Goal: Task Accomplishment & Management: Manage account settings

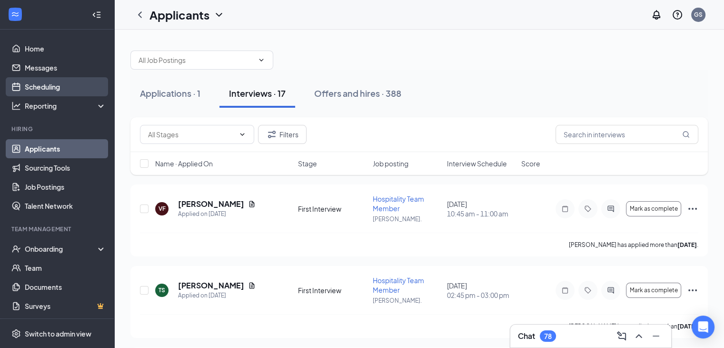
click at [52, 85] on link "Scheduling" at bounding box center [65, 86] width 81 height 19
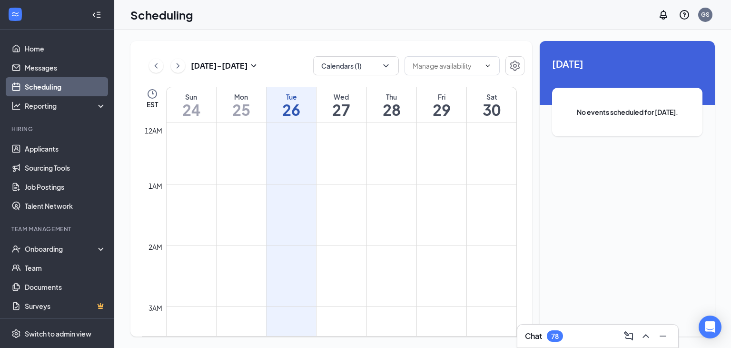
scroll to position [468, 0]
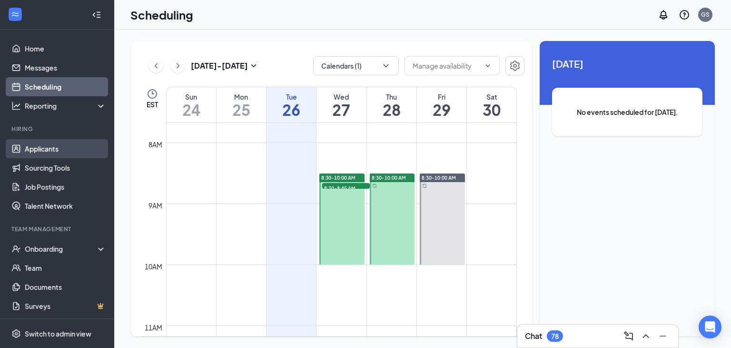
click at [72, 144] on link "Applicants" at bounding box center [65, 148] width 81 height 19
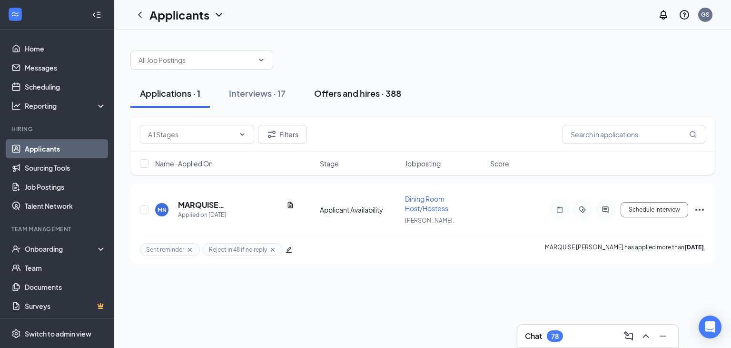
click at [380, 93] on div "Offers and hires · 388" at bounding box center [357, 93] width 87 height 12
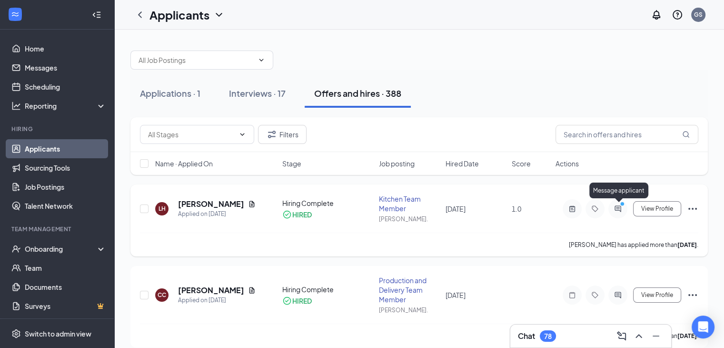
click at [482, 205] on icon "PrimaryDot" at bounding box center [623, 205] width 11 height 8
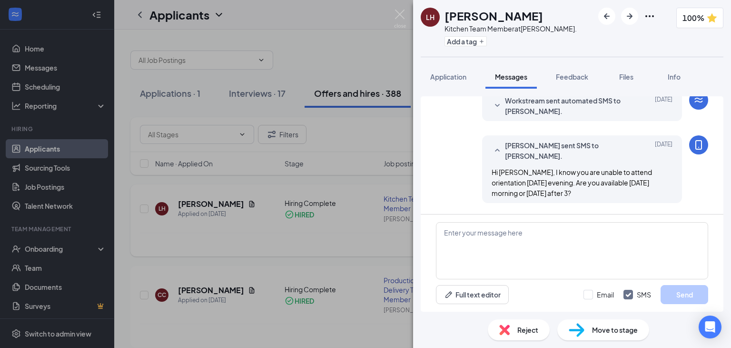
scroll to position [298, 0]
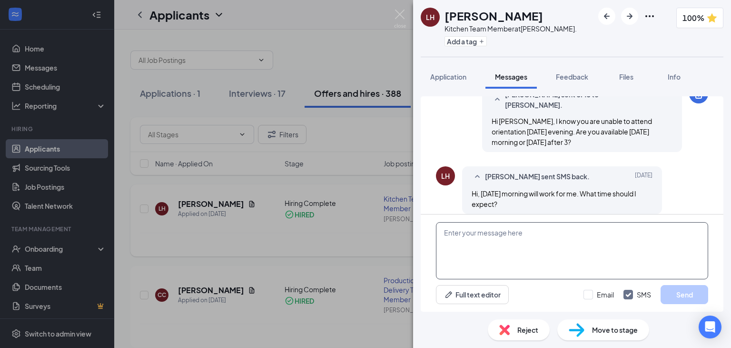
click at [482, 248] on textarea at bounding box center [572, 250] width 272 height 57
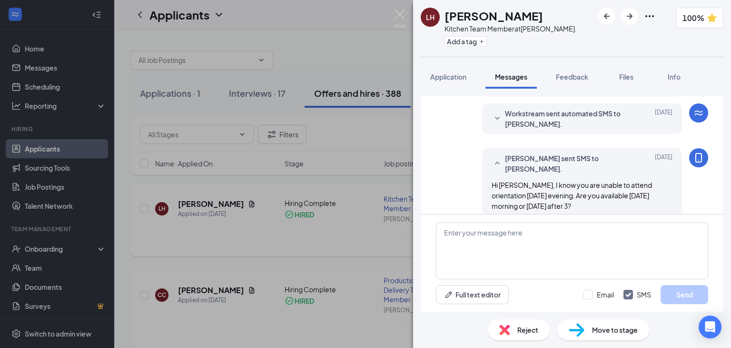
scroll to position [298, 0]
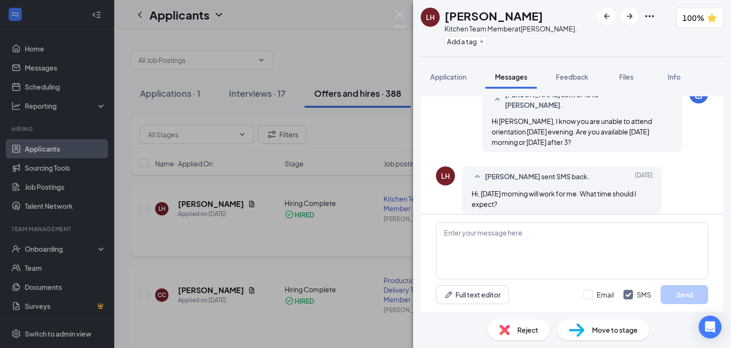
click at [390, 71] on div "LH [PERSON_NAME] Kitchen Team Member at [PERSON_NAME][GEOGRAPHIC_DATA]. Add a t…" at bounding box center [365, 174] width 731 height 348
click at [404, 10] on img at bounding box center [400, 19] width 12 height 19
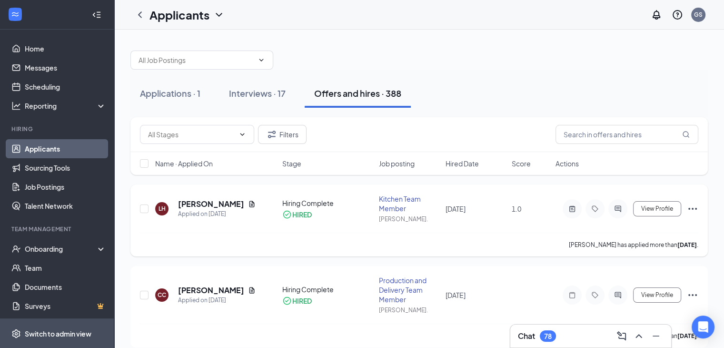
click at [79, 298] on span "Switch to admin view" at bounding box center [65, 332] width 81 height 29
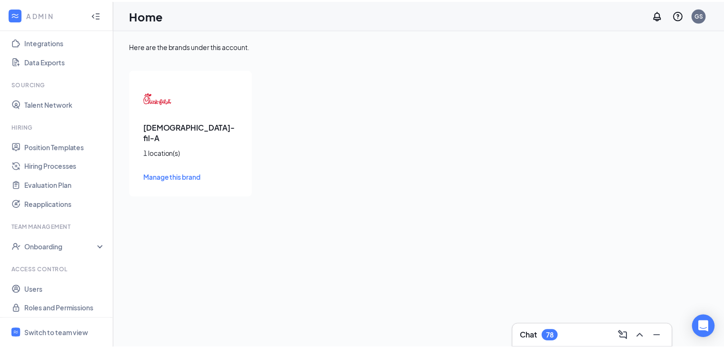
scroll to position [110, 0]
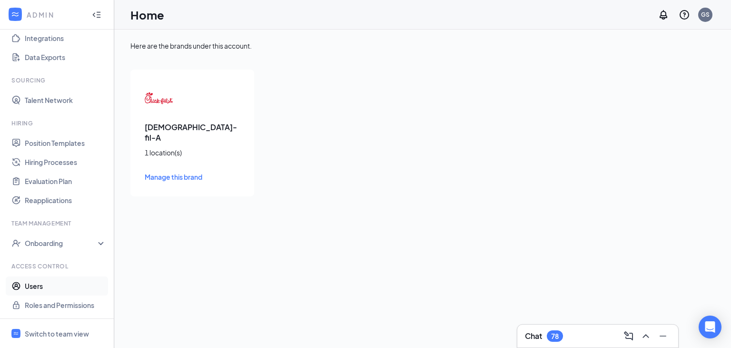
click at [44, 288] on link "Users" at bounding box center [65, 285] width 81 height 19
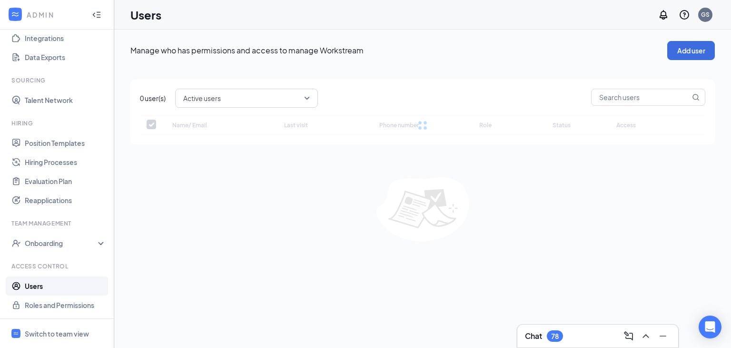
checkbox input "false"
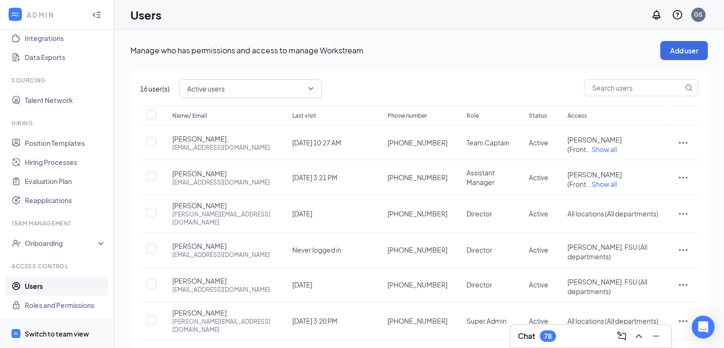
click at [51, 298] on div "Switch to team view" at bounding box center [57, 333] width 64 height 10
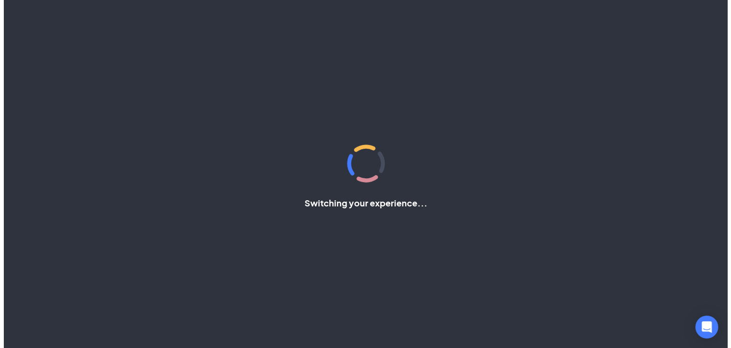
scroll to position [1, 0]
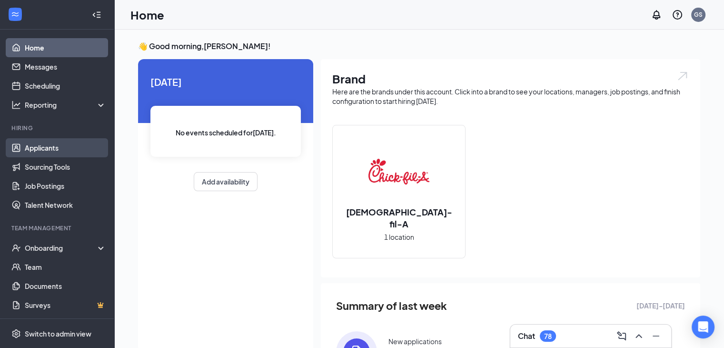
click at [55, 153] on link "Applicants" at bounding box center [65, 147] width 81 height 19
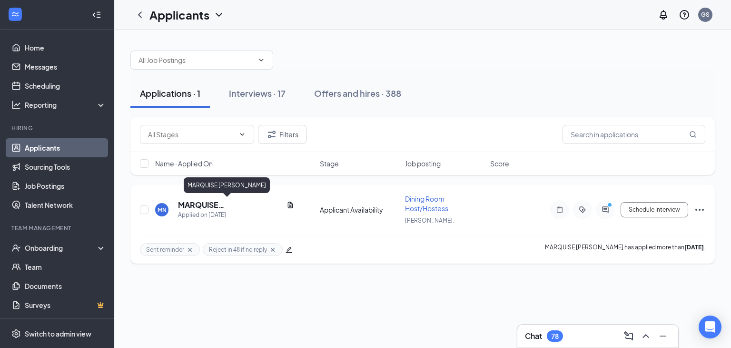
click at [242, 205] on h5 "MARQUISE [PERSON_NAME]" at bounding box center [230, 204] width 105 height 10
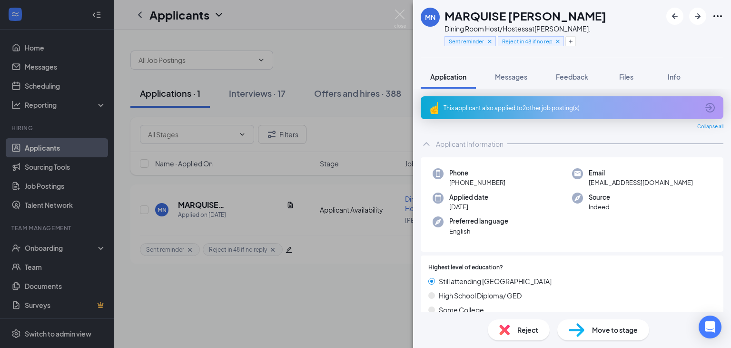
click at [482, 298] on div "Move to stage" at bounding box center [603, 329] width 92 height 21
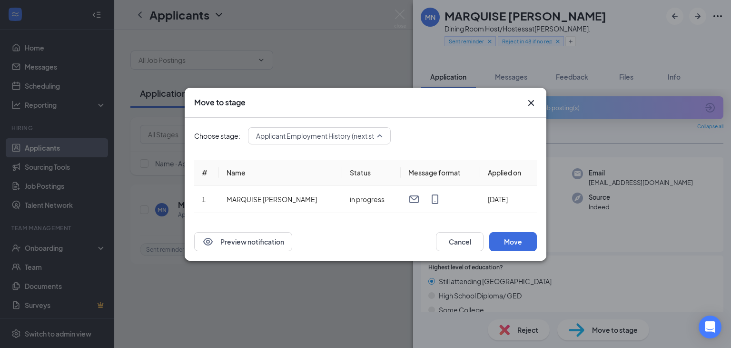
click at [378, 138] on span "Applicant Employment History (next stage)" at bounding box center [322, 136] width 132 height 14
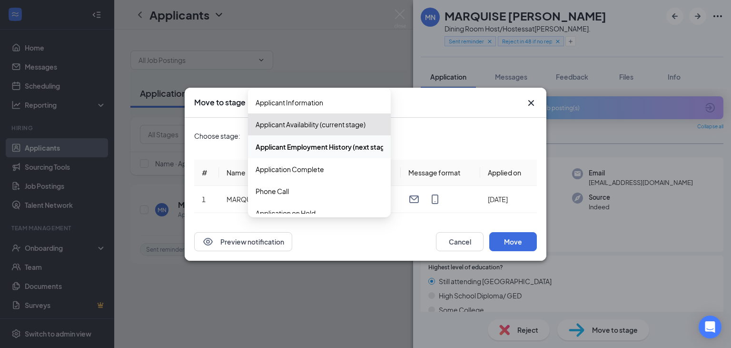
scroll to position [98, 0]
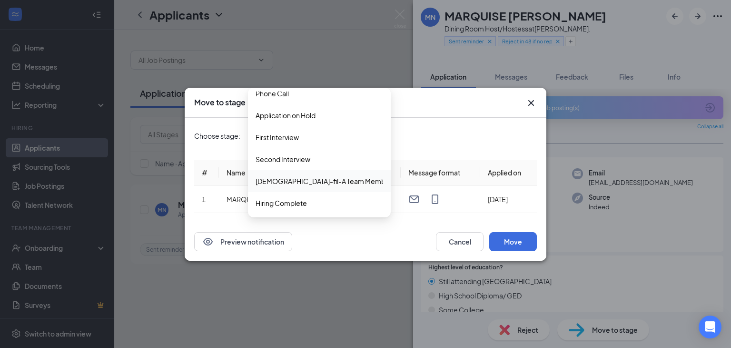
click at [335, 185] on span "[DEMOGRAPHIC_DATA]-fil-A Team Member Offer Letter" at bounding box center [343, 181] width 175 height 10
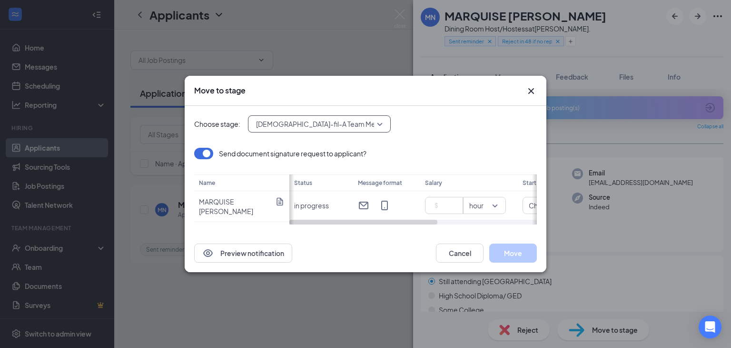
click at [378, 221] on div at bounding box center [363, 221] width 148 height 5
drag, startPoint x: 378, startPoint y: 221, endPoint x: 494, endPoint y: 235, distance: 116.4
click at [482, 235] on div "Move to stage Choose stage: 3980271 [DEMOGRAPHIC_DATA]-fil-A Team Member Offer …" at bounding box center [366, 174] width 362 height 196
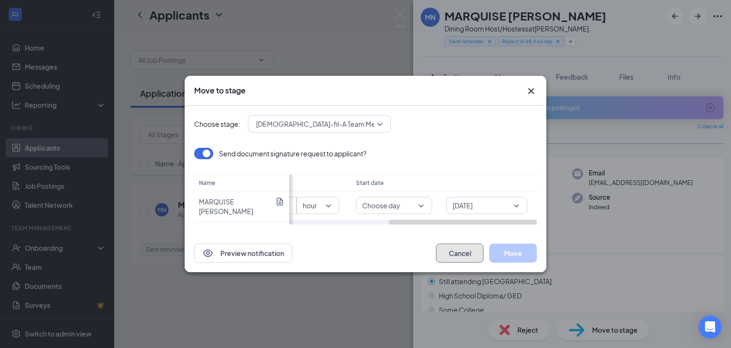
click at [472, 254] on button "Cancel" at bounding box center [460, 252] width 48 height 19
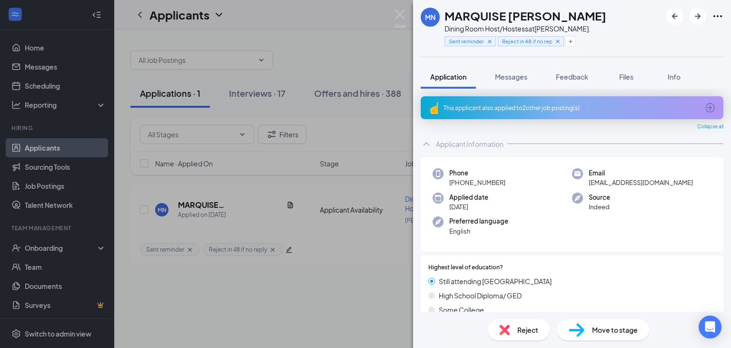
click at [482, 298] on div "Move to stage" at bounding box center [603, 329] width 92 height 21
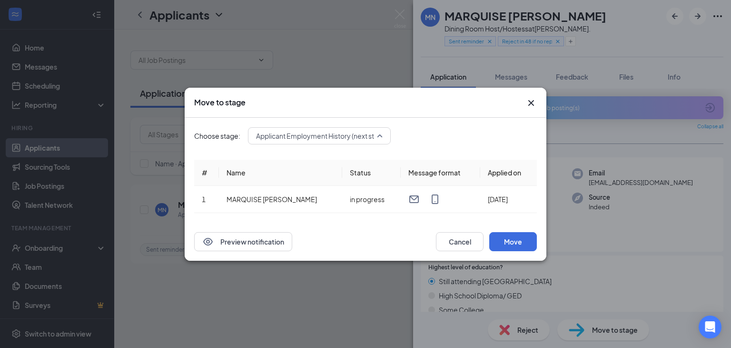
click at [378, 136] on span "Applicant Employment History (next stage)" at bounding box center [322, 136] width 132 height 14
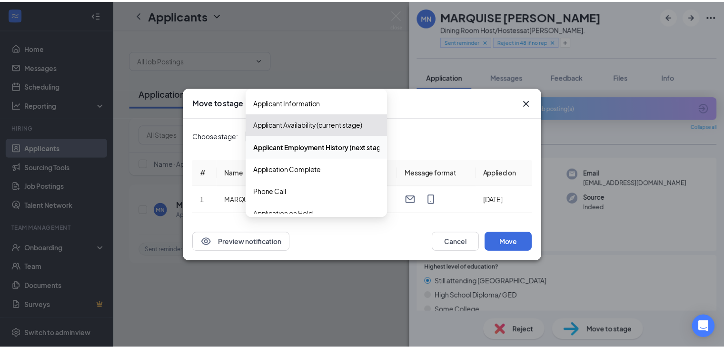
scroll to position [98, 0]
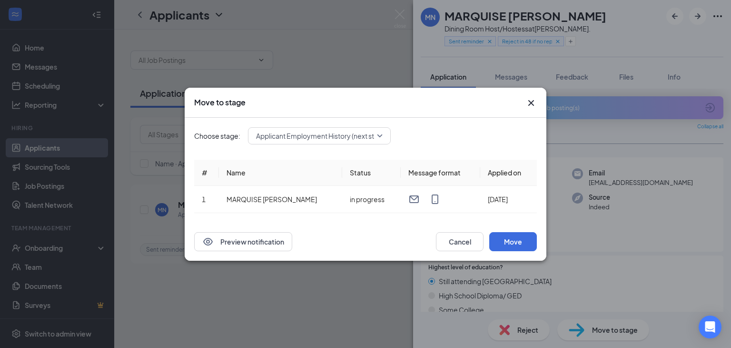
click at [482, 105] on icon "Cross" at bounding box center [531, 102] width 11 height 11
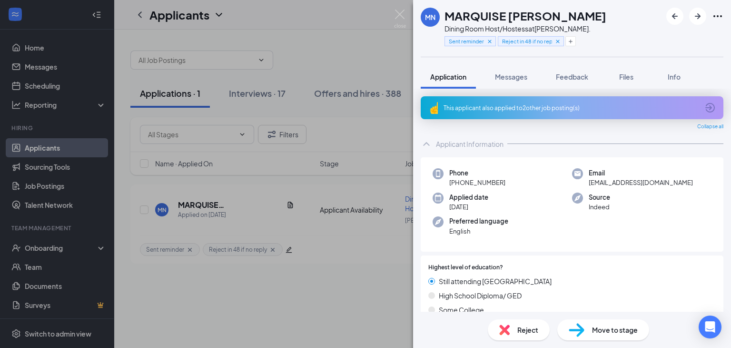
click at [384, 162] on div "MN MARQUISE NEWBIE Dining Room Host/Hostess at [PERSON_NAME]. Sent reminder Rej…" at bounding box center [365, 174] width 731 height 348
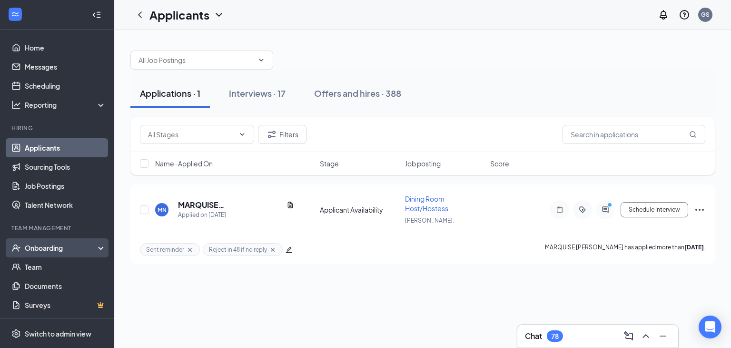
click at [73, 252] on div "Onboarding" at bounding box center [57, 247] width 114 height 19
click at [76, 267] on link "Overview" at bounding box center [65, 266] width 81 height 19
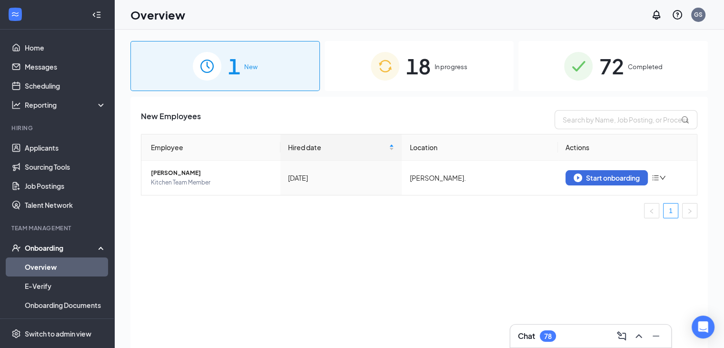
click at [436, 71] on span "In progress" at bounding box center [451, 67] width 33 height 10
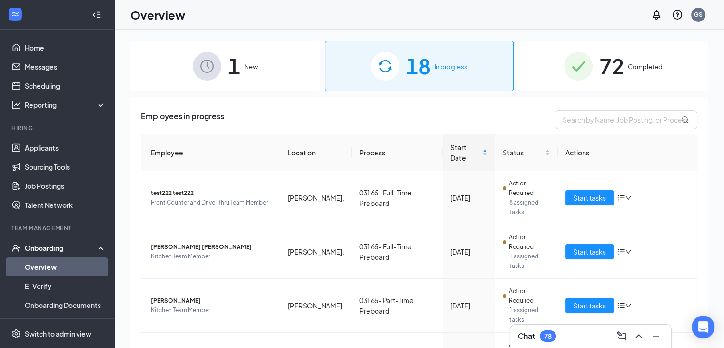
click at [255, 80] on div "1 New" at bounding box center [224, 66] width 189 height 50
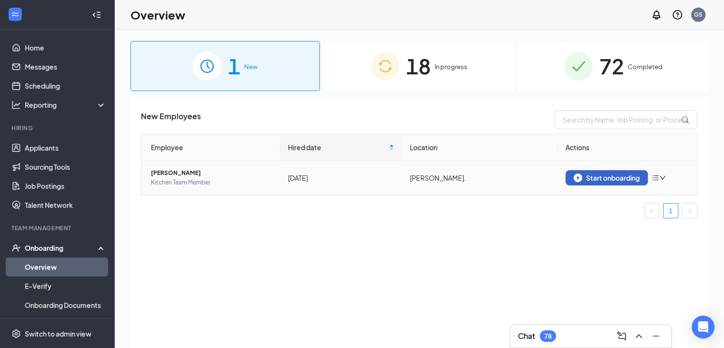
click at [482, 182] on button "Start onboarding" at bounding box center [607, 177] width 82 height 15
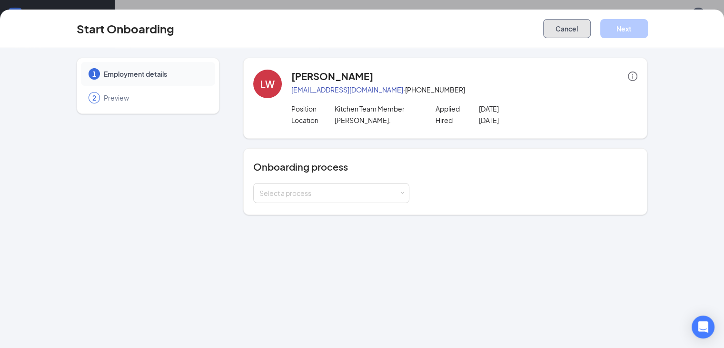
click at [482, 25] on button "Cancel" at bounding box center [567, 28] width 48 height 19
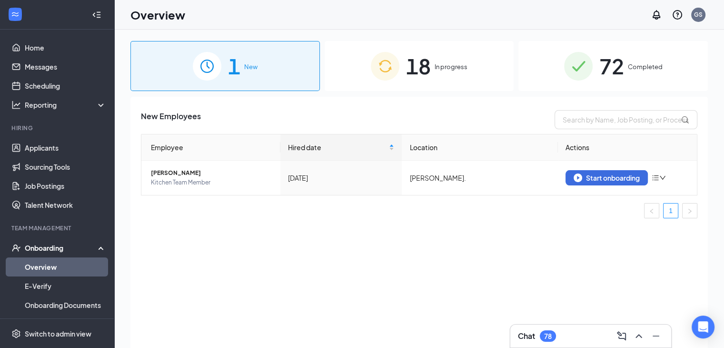
click at [246, 79] on div "1 New" at bounding box center [224, 66] width 189 height 50
click at [356, 68] on div "18 In progress" at bounding box center [419, 66] width 189 height 50
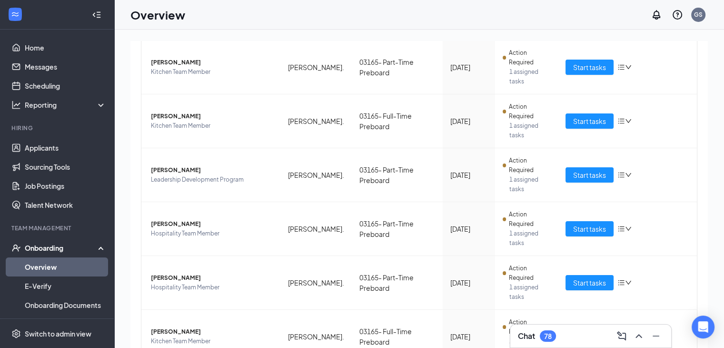
scroll to position [393, 0]
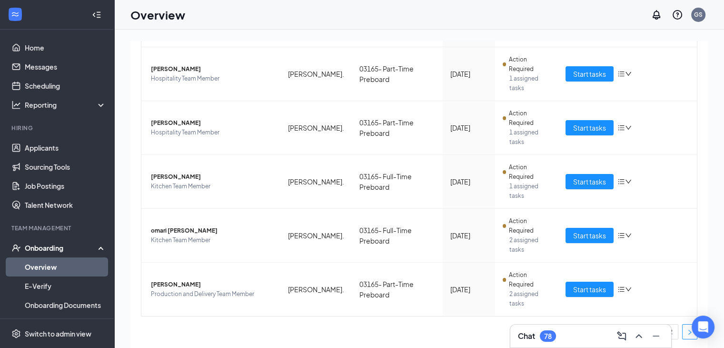
click at [482, 298] on button "button" at bounding box center [689, 331] width 15 height 15
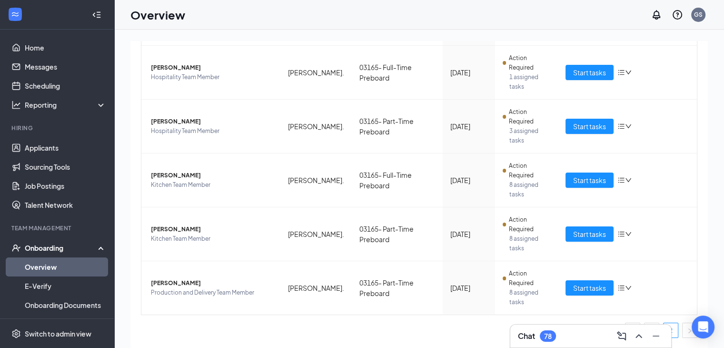
scroll to position [286, 0]
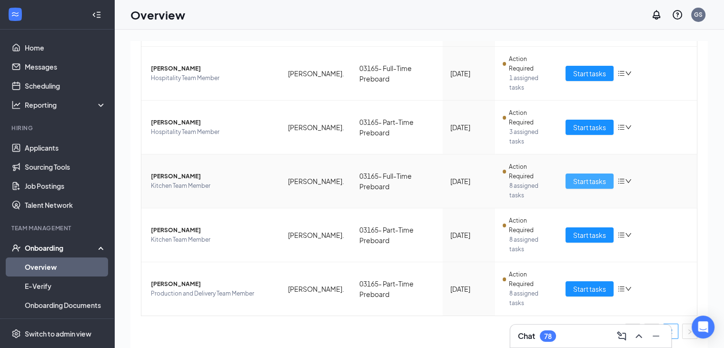
click at [482, 182] on span "Start tasks" at bounding box center [589, 181] width 33 height 10
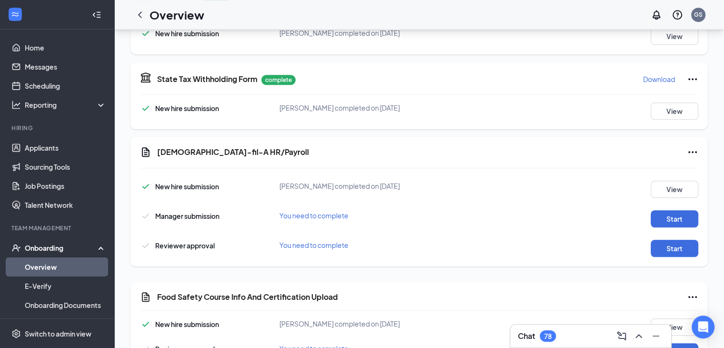
scroll to position [771, 0]
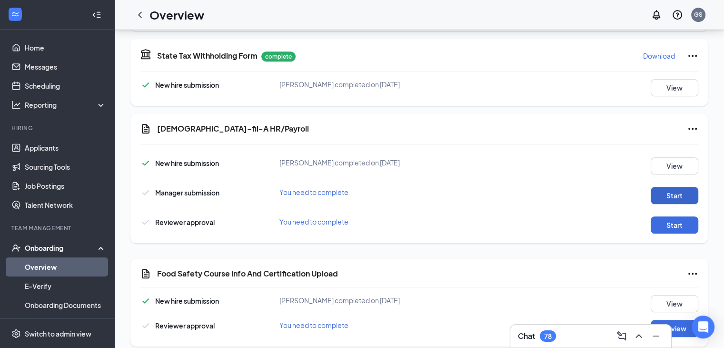
click at [482, 192] on button "Start" at bounding box center [675, 195] width 48 height 17
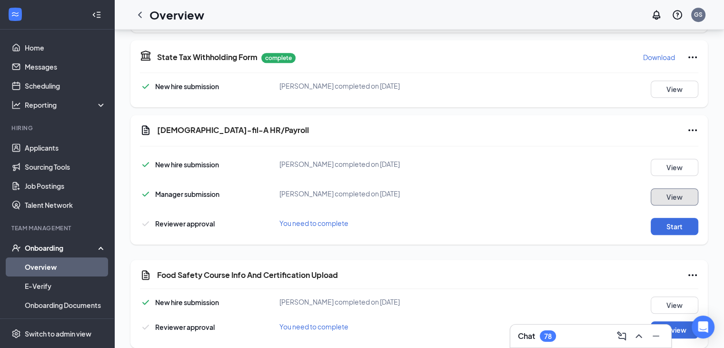
scroll to position [780, 0]
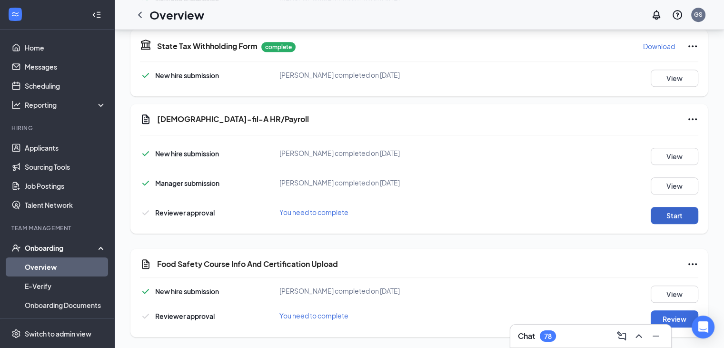
click at [482, 219] on button "Start" at bounding box center [675, 215] width 48 height 17
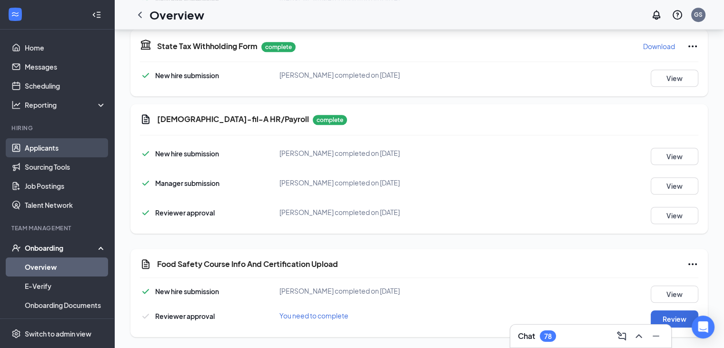
click at [37, 143] on link "Applicants" at bounding box center [65, 147] width 81 height 19
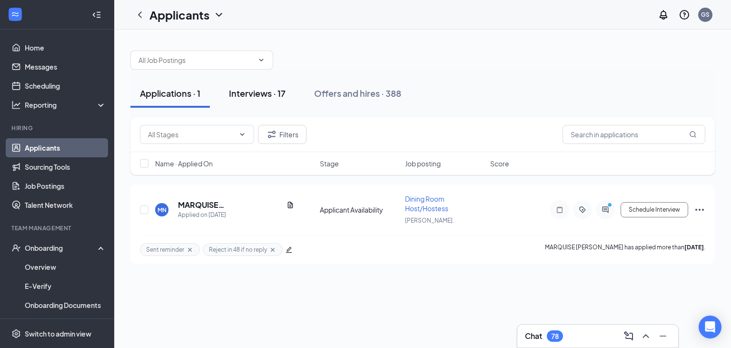
click at [288, 96] on button "Interviews · 17" at bounding box center [257, 93] width 76 height 29
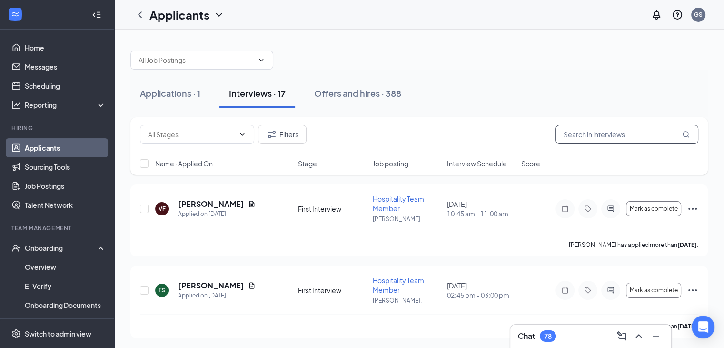
click at [482, 136] on input "text" at bounding box center [627, 134] width 143 height 19
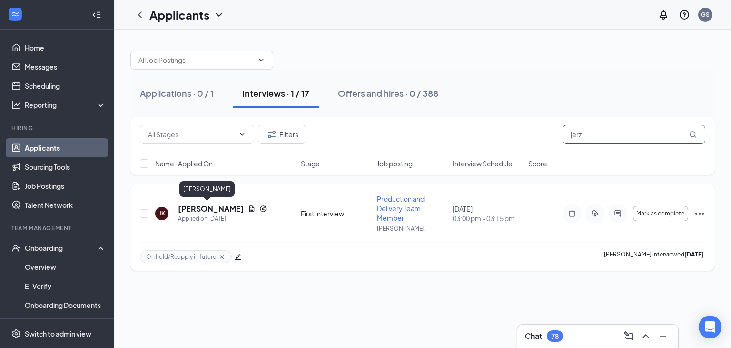
type input "jerz"
click at [198, 208] on h5 "[PERSON_NAME]" at bounding box center [211, 208] width 66 height 10
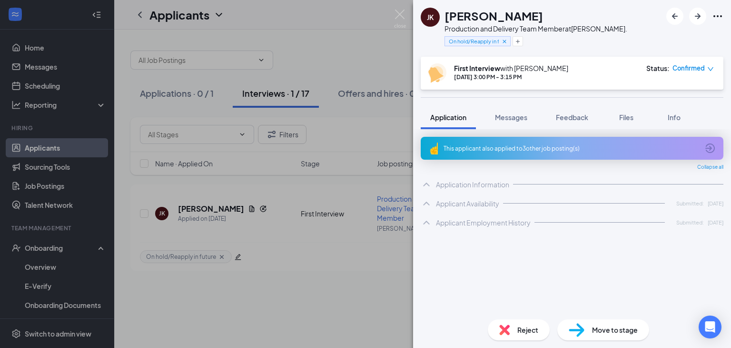
click at [482, 298] on span "Move to stage" at bounding box center [615, 329] width 46 height 10
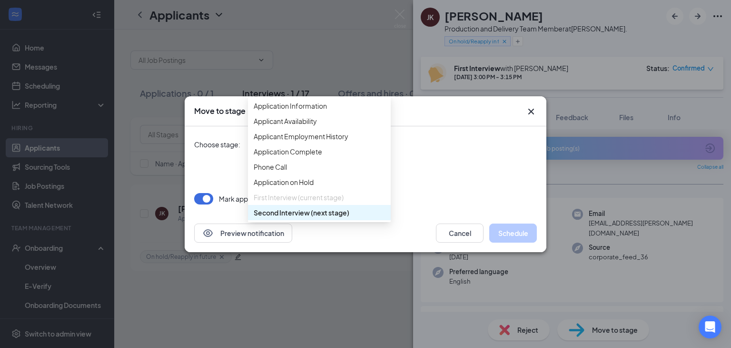
click at [381, 141] on div "Second Interview (next stage) 3538699 3538702 3980713 Application Information A…" at bounding box center [319, 144] width 143 height 17
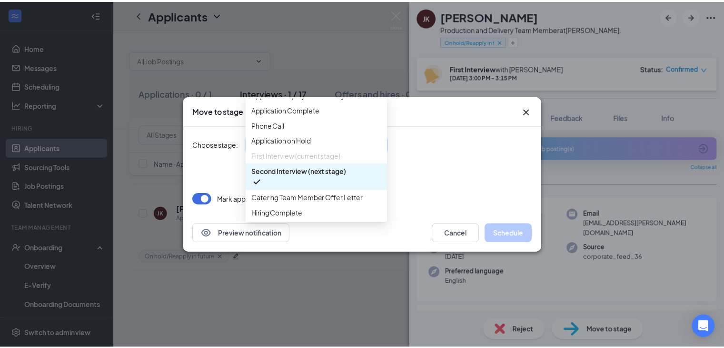
scroll to position [98, 0]
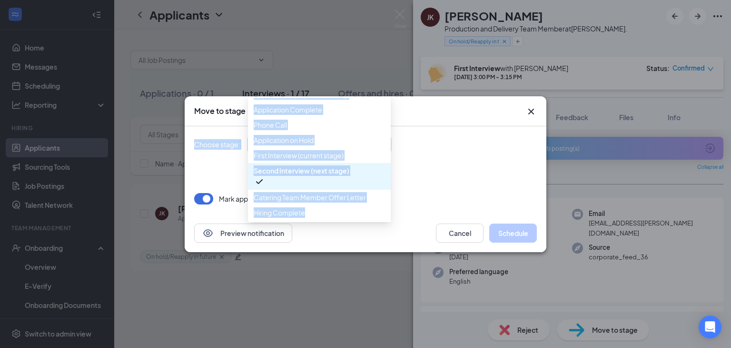
click at [388, 212] on div "Choose stage: Second Interview (next stage) 3538699 3538702 3980713 Application…" at bounding box center [365, 170] width 343 height 88
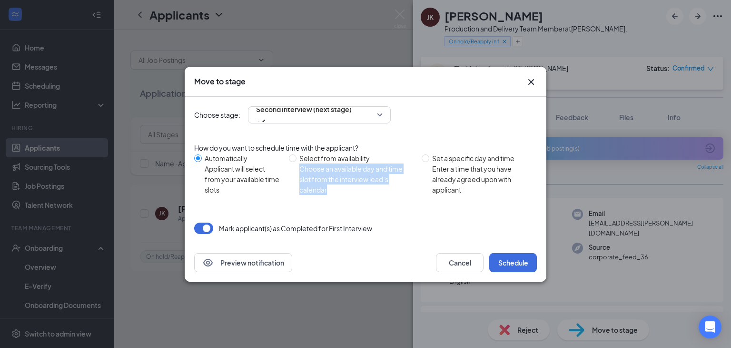
click at [388, 212] on div "Choose stage: Second Interview (next stage) 3538699 3538702 3980713 Application…" at bounding box center [365, 170] width 343 height 147
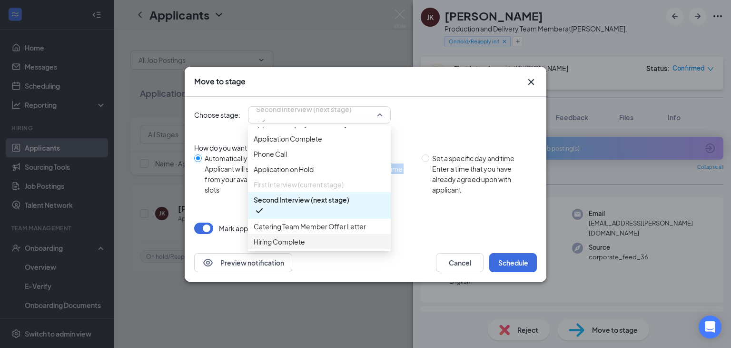
drag, startPoint x: 374, startPoint y: 119, endPoint x: 348, endPoint y: 237, distance: 119.9
click at [348, 123] on div "Second Interview (next stage) 3980713 3538705 Application Information Applicant…" at bounding box center [319, 114] width 143 height 17
click at [348, 237] on span "Hiring Complete" at bounding box center [319, 241] width 131 height 10
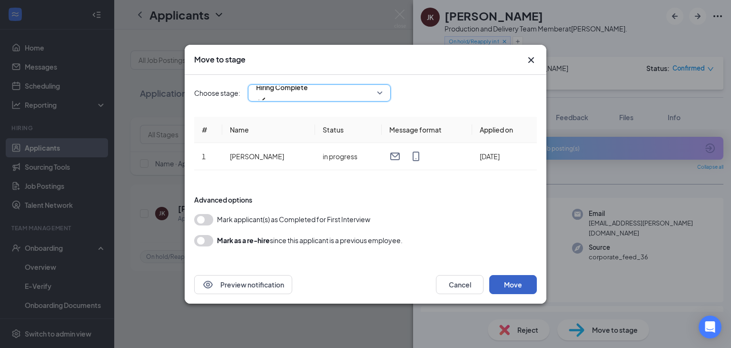
click at [482, 278] on button "Move" at bounding box center [513, 284] width 48 height 19
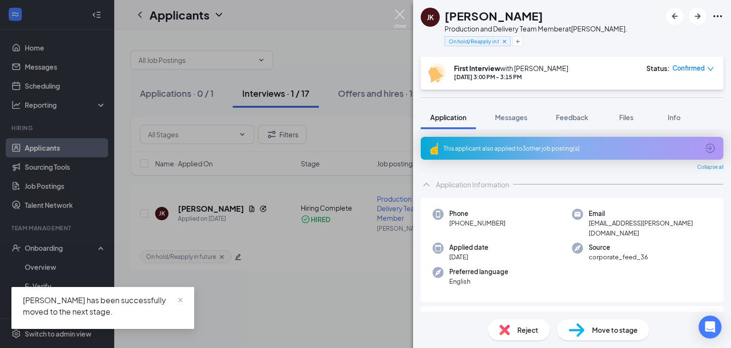
click at [401, 20] on img at bounding box center [400, 19] width 12 height 19
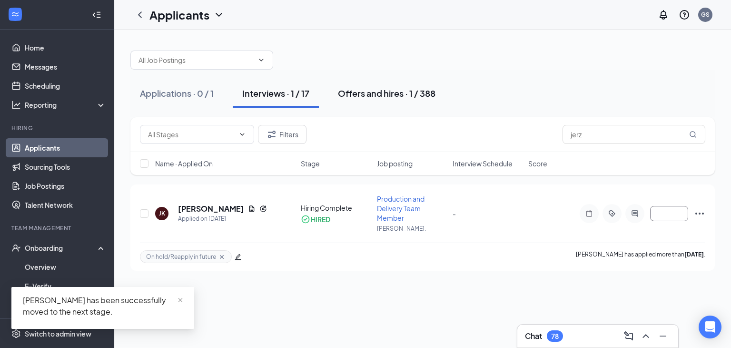
click at [374, 97] on div "Offers and hires · 1 / 388" at bounding box center [387, 93] width 98 height 12
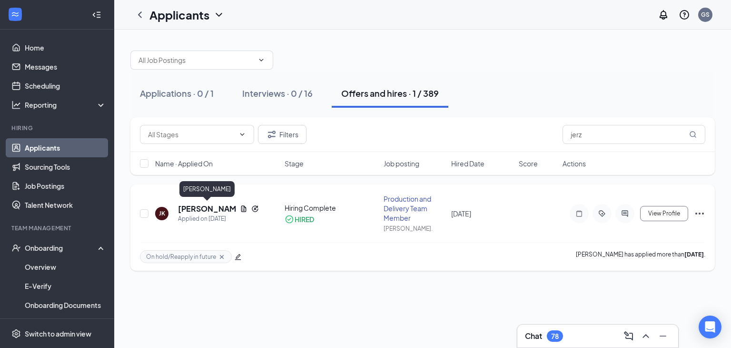
click at [194, 208] on h5 "[PERSON_NAME]" at bounding box center [207, 208] width 58 height 10
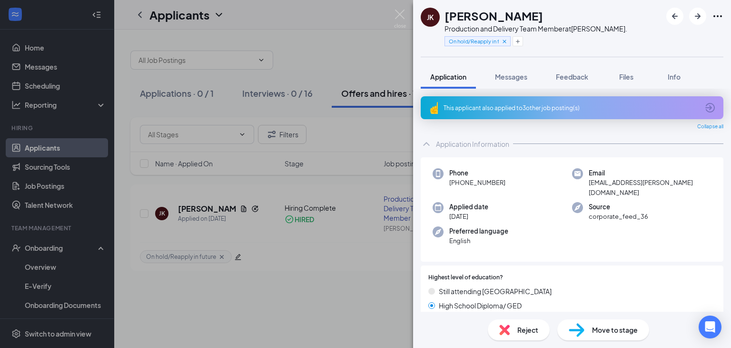
click at [482, 112] on div "This applicant also applied to 3 other job posting(s)" at bounding box center [572, 107] width 303 height 23
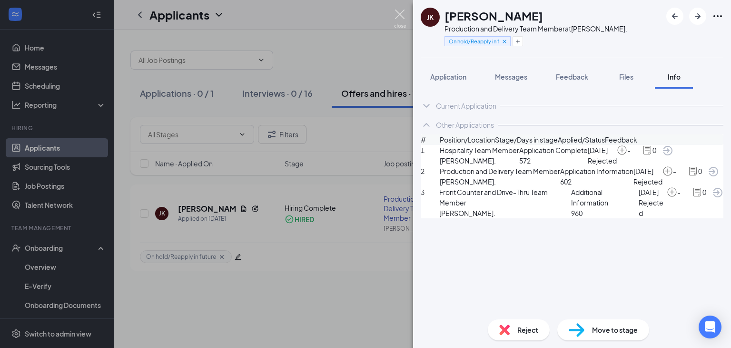
click at [399, 18] on img at bounding box center [400, 19] width 12 height 19
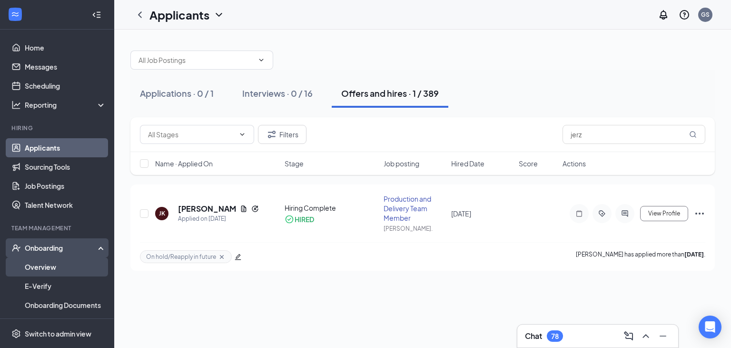
click at [36, 259] on link "Overview" at bounding box center [65, 266] width 81 height 19
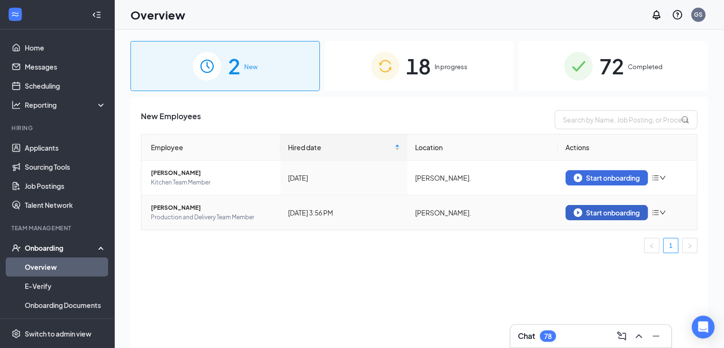
click at [482, 214] on div "Start onboarding" at bounding box center [607, 212] width 66 height 9
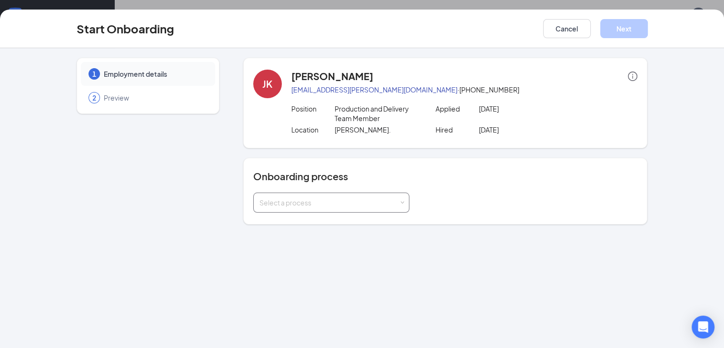
click at [359, 196] on div "Select a process" at bounding box center [331, 202] width 144 height 19
click at [455, 245] on div "1 Employment details 2 Preview JK [PERSON_NAME] [EMAIL_ADDRESS][PERSON_NAME][DO…" at bounding box center [362, 197] width 724 height 299
click at [482, 30] on button "Cancel" at bounding box center [567, 28] width 48 height 19
